Goal: Transaction & Acquisition: Book appointment/travel/reservation

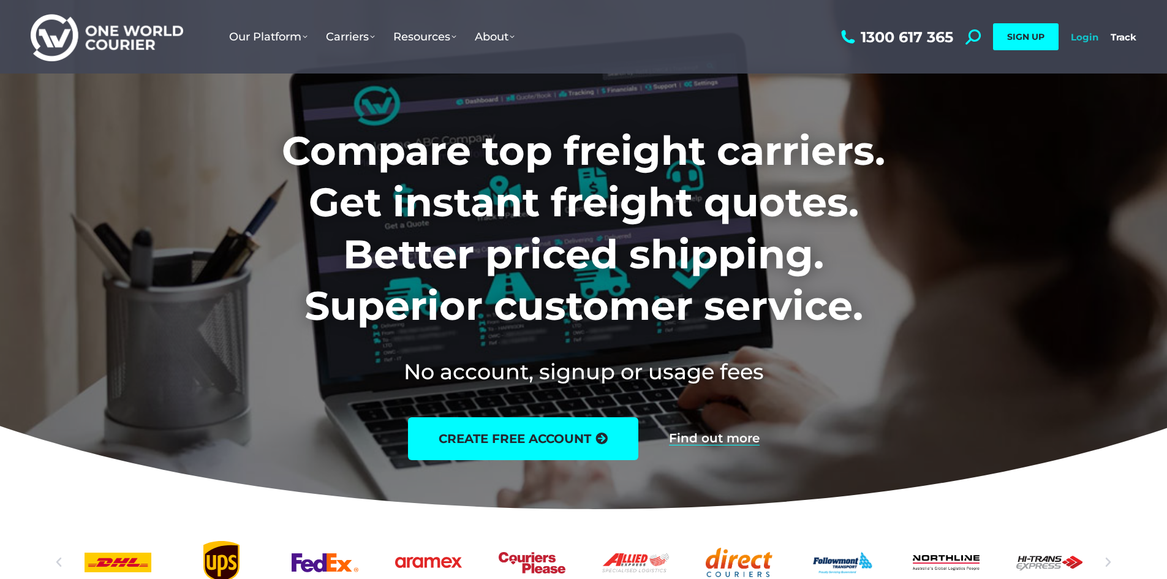
click at [1088, 39] on link "Login" at bounding box center [1085, 37] width 28 height 12
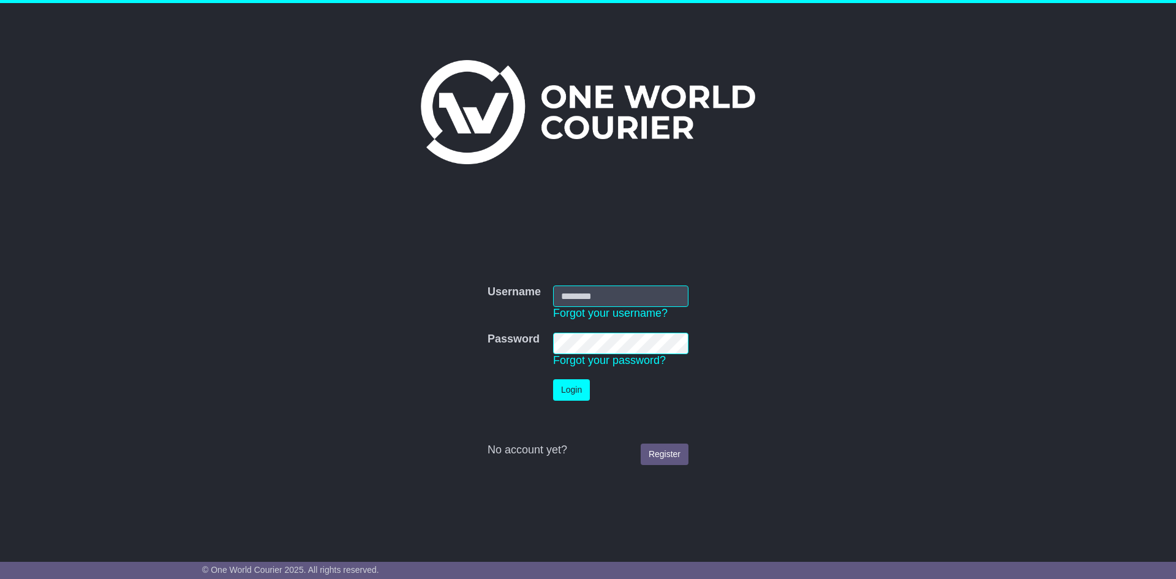
click at [599, 300] on input "Username" at bounding box center [620, 295] width 135 height 21
type input "**********"
click at [572, 385] on button "Login" at bounding box center [571, 389] width 37 height 21
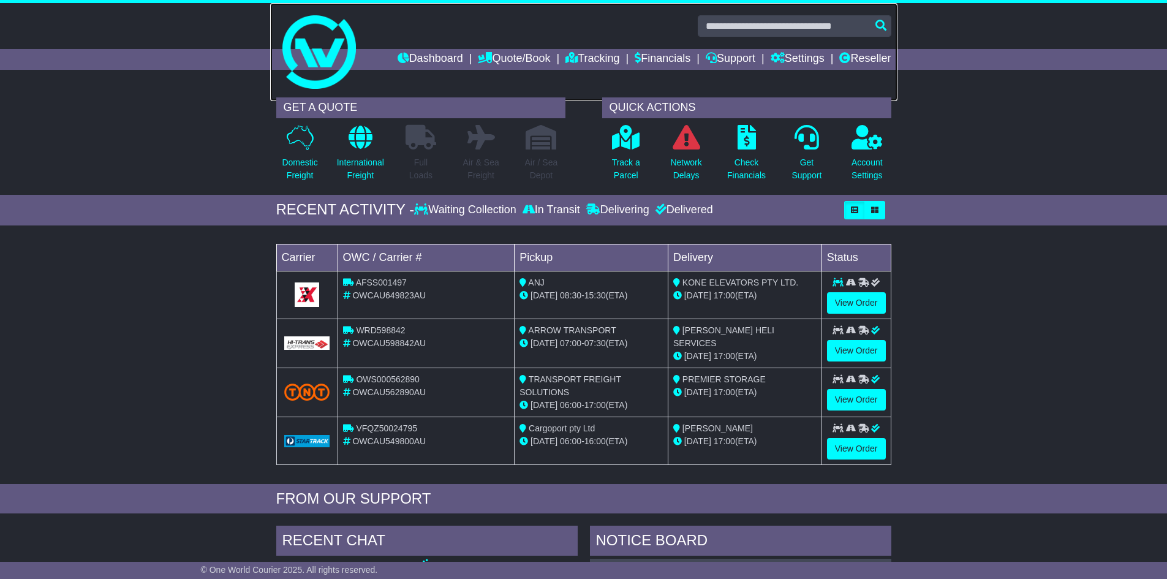
click at [333, 90] on link at bounding box center [583, 52] width 627 height 98
click at [297, 133] on icon at bounding box center [300, 137] width 27 height 25
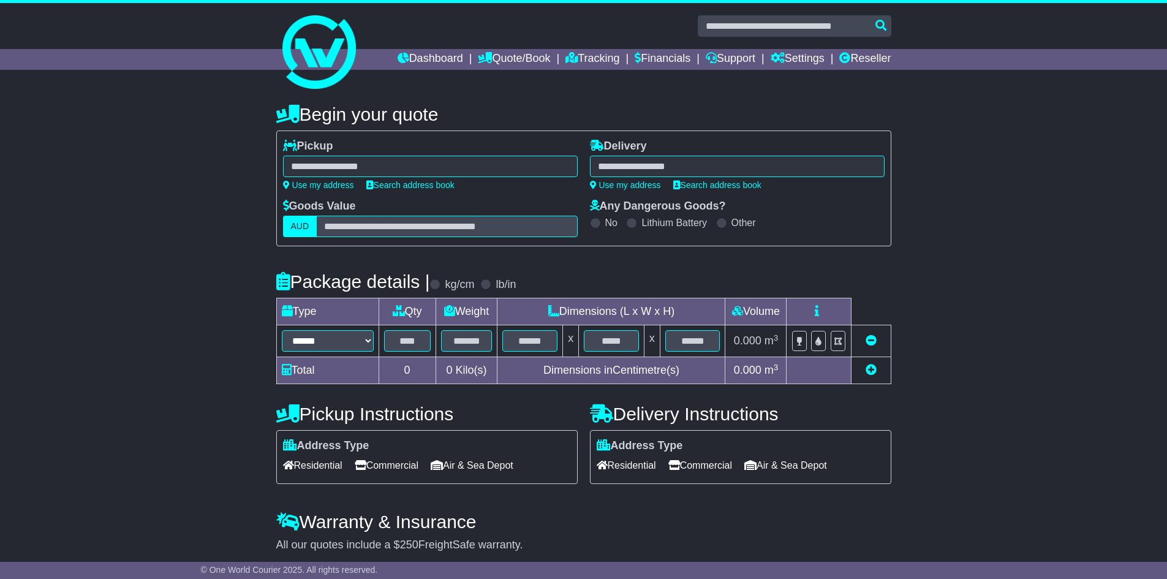
click at [307, 162] on div at bounding box center [430, 166] width 295 height 21
